Goal: Task Accomplishment & Management: Use online tool/utility

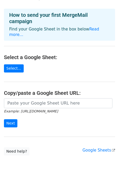
scroll to position [18, 0]
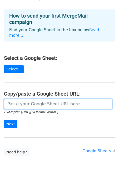
click at [39, 99] on input "url" at bounding box center [58, 104] width 108 height 10
paste input "https://docs.google.com/spreadsheets/d/1Mq1zrHUAXTM45aZQez5hCzrfmqM0fary/edit?u…"
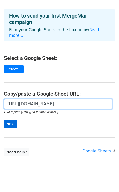
type input "[URL][DOMAIN_NAME]"
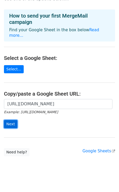
scroll to position [0, 0]
click at [11, 120] on input "Next" at bounding box center [10, 124] width 13 height 8
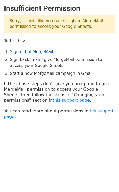
click at [34, 52] on link "Sign out of MergeMail" at bounding box center [31, 52] width 43 height 5
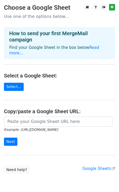
scroll to position [18, 0]
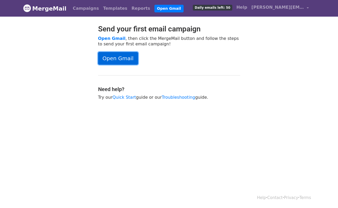
click at [114, 60] on link "Open Gmail" at bounding box center [118, 58] width 40 height 13
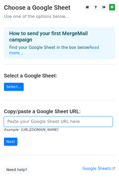
click at [48, 117] on input "url" at bounding box center [58, 122] width 108 height 10
paste input "https://docs.google.com/spreadsheets/d/1Mq1zrHUAXTM45aZQez5hCzrfmqM0fary/edit?u…"
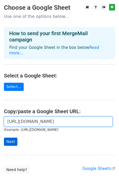
type input "https://docs.google.com/spreadsheets/d/1Mq1zrHUAXTM45aZQez5hCzrfmqM0fary/edit?u…"
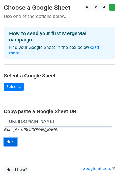
scroll to position [0, 0]
click at [7, 138] on input "Next" at bounding box center [10, 142] width 13 height 8
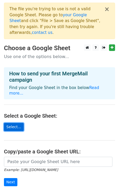
click at [14, 123] on link "Select..." at bounding box center [14, 127] width 20 height 8
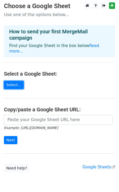
scroll to position [53, 0]
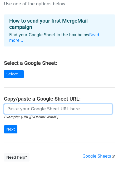
click at [38, 104] on input "url" at bounding box center [58, 109] width 108 height 10
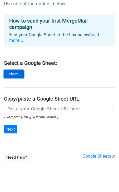
click at [19, 70] on link "Select..." at bounding box center [14, 74] width 20 height 8
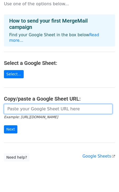
click at [43, 104] on input "url" at bounding box center [58, 109] width 108 height 10
paste input "https://docs.google.com/spreadsheets/d/1Mq1zrHUAXTM45aZQez5hCzrfmqM0fary/edit?u…"
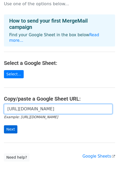
type input "https://docs.google.com/spreadsheets/d/1Mq1zrHUAXTM45aZQez5hCzrfmqM0fary/edit?u…"
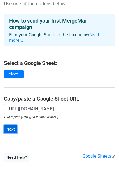
scroll to position [0, 0]
click at [9, 126] on input "Next" at bounding box center [10, 130] width 13 height 8
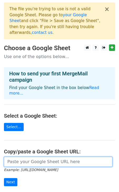
click at [28, 157] on input "url" at bounding box center [58, 162] width 108 height 10
paste input "[URL][DOMAIN_NAME]"
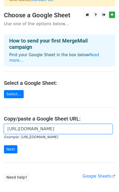
scroll to position [36, 0]
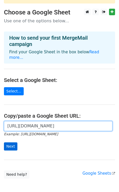
type input "[URL][DOMAIN_NAME]"
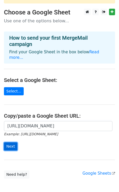
scroll to position [0, 0]
click at [10, 143] on input "Next" at bounding box center [10, 147] width 13 height 8
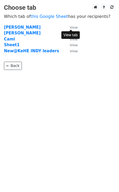
click at [73, 27] on small "View" at bounding box center [74, 28] width 8 height 4
click at [8, 27] on strong "Alex" at bounding box center [22, 27] width 37 height 5
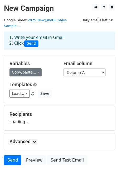
click at [32, 68] on link "Copy/paste..." at bounding box center [25, 72] width 32 height 8
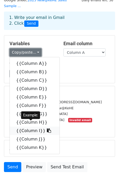
scroll to position [21, 0]
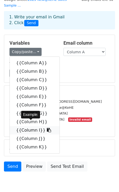
click at [29, 126] on link "{{Column I}}" at bounding box center [35, 130] width 50 height 8
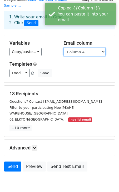
click at [97, 48] on select "Column A Column B Column C Column D Column E Column F Column G Column H Column …" at bounding box center [84, 52] width 42 height 8
select select "Column I"
click at [63, 48] on select "Column A Column B Column C Column D Column E Column F Column G Column H Column …" at bounding box center [84, 52] width 42 height 8
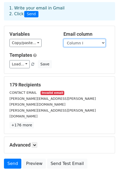
scroll to position [33, 0]
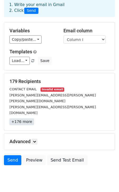
click at [25, 119] on link "+176 more" at bounding box center [21, 122] width 24 height 7
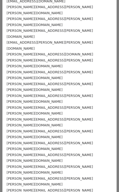
scroll to position [0, 0]
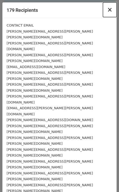
click at [111, 8] on span "×" at bounding box center [109, 9] width 5 height 7
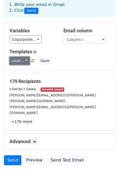
click at [24, 57] on link "Load..." at bounding box center [19, 61] width 20 height 8
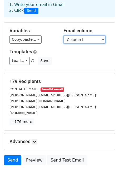
click at [92, 36] on select "Column A Column B Column C Column D Column E Column F Column G Column H Column …" at bounding box center [84, 40] width 42 height 8
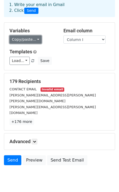
click at [31, 36] on link "Copy/paste..." at bounding box center [25, 40] width 32 height 8
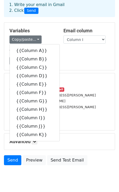
click at [104, 98] on div "179 Recipients CONTACT EMAIL Invalid email Alex.Romero@kehe.com Frank.Scarpula@…" at bounding box center [59, 102] width 100 height 47
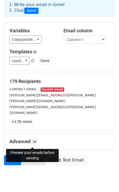
click at [30, 156] on link "Preview" at bounding box center [34, 161] width 23 height 10
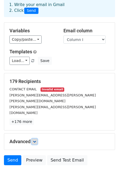
click at [36, 140] on icon at bounding box center [34, 141] width 3 height 3
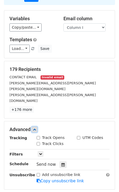
scroll to position [43, 0]
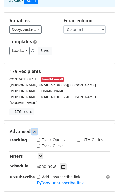
click at [34, 130] on icon at bounding box center [34, 131] width 3 height 3
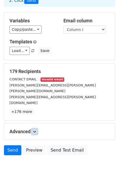
scroll to position [33, 0]
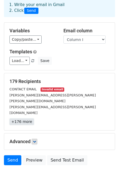
click at [19, 119] on link "+176 more" at bounding box center [21, 122] width 24 height 7
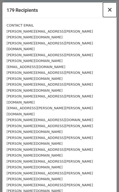
click at [111, 9] on span "×" at bounding box center [109, 9] width 5 height 7
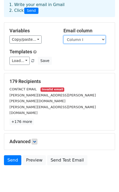
click at [95, 36] on select "Column A Column B Column C Column D Column E Column F Column G Column H Column …" at bounding box center [84, 40] width 42 height 8
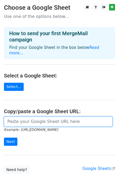
click at [18, 117] on input "url" at bounding box center [58, 122] width 108 height 10
type input "[URL][DOMAIN_NAME]"
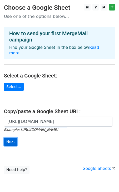
click at [13, 138] on input "Next" at bounding box center [10, 142] width 13 height 8
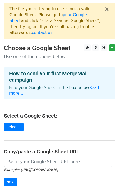
click at [26, 157] on form "Example: [URL][DOMAIN_NAME] Next" at bounding box center [59, 171] width 111 height 29
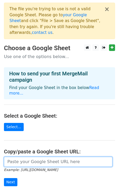
click at [24, 157] on input "url" at bounding box center [58, 162] width 108 height 10
paste input "[URL][DOMAIN_NAME]"
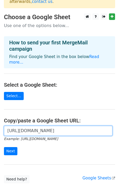
scroll to position [34, 0]
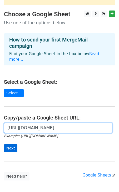
type input "[URL][DOMAIN_NAME]"
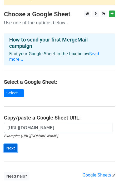
click at [13, 145] on input "Next" at bounding box center [10, 149] width 13 height 8
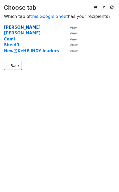
click at [8, 26] on strong "[PERSON_NAME]" at bounding box center [22, 27] width 37 height 5
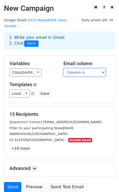
click at [87, 68] on select "Column A Column B Column C Column D Column E Column F Column G Column H Column …" at bounding box center [84, 72] width 42 height 8
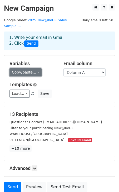
click at [34, 68] on link "Copy/paste..." at bounding box center [25, 72] width 32 height 8
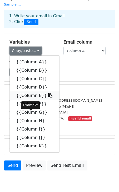
scroll to position [33, 0]
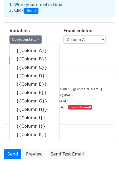
click at [76, 57] on div "Load... No templates saved Save" at bounding box center [60, 61] width 108 height 8
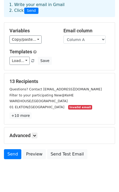
scroll to position [0, 0]
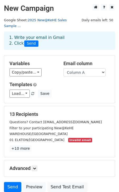
click at [67, 19] on link "2025 New@KeHE Sales Sample ..." at bounding box center [35, 23] width 63 height 10
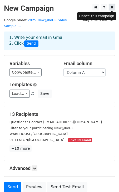
click at [112, 7] on icon at bounding box center [112, 7] width 3 height 4
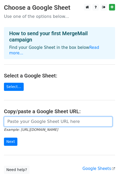
click at [34, 117] on input "url" at bounding box center [58, 122] width 108 height 10
paste input "[URL][DOMAIN_NAME]"
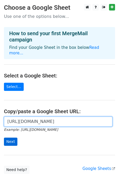
type input "[URL][DOMAIN_NAME]"
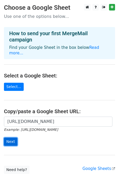
click at [8, 138] on input "Next" at bounding box center [10, 142] width 13 height 8
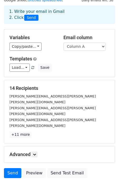
scroll to position [33, 0]
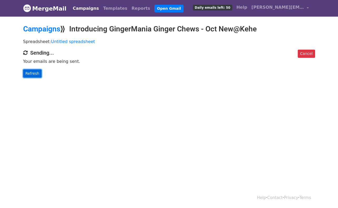
click at [27, 71] on link "Refresh" at bounding box center [32, 73] width 19 height 8
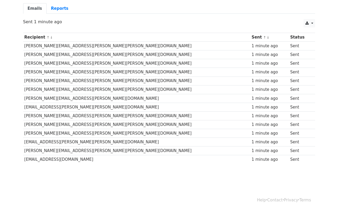
scroll to position [46, 0]
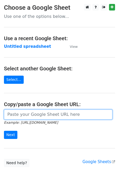
click at [30, 117] on input "url" at bounding box center [58, 115] width 108 height 10
type input "[URL][DOMAIN_NAME]"
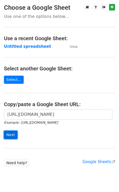
click at [13, 136] on input "Next" at bounding box center [10, 135] width 13 height 8
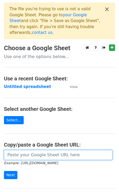
click at [35, 150] on input "url" at bounding box center [58, 155] width 108 height 10
type input "https://docs.google.com/spreadsheets/d/1P0bz9XC849NO762gty1_W1vpKVIEydkLe5v8hRP…"
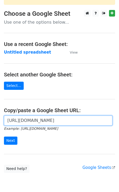
scroll to position [39, 0]
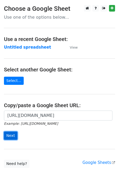
click at [10, 132] on input "Next" at bounding box center [10, 136] width 13 height 8
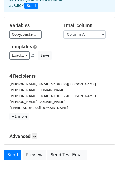
scroll to position [32, 0]
